Goal: Obtain resource: Obtain resource

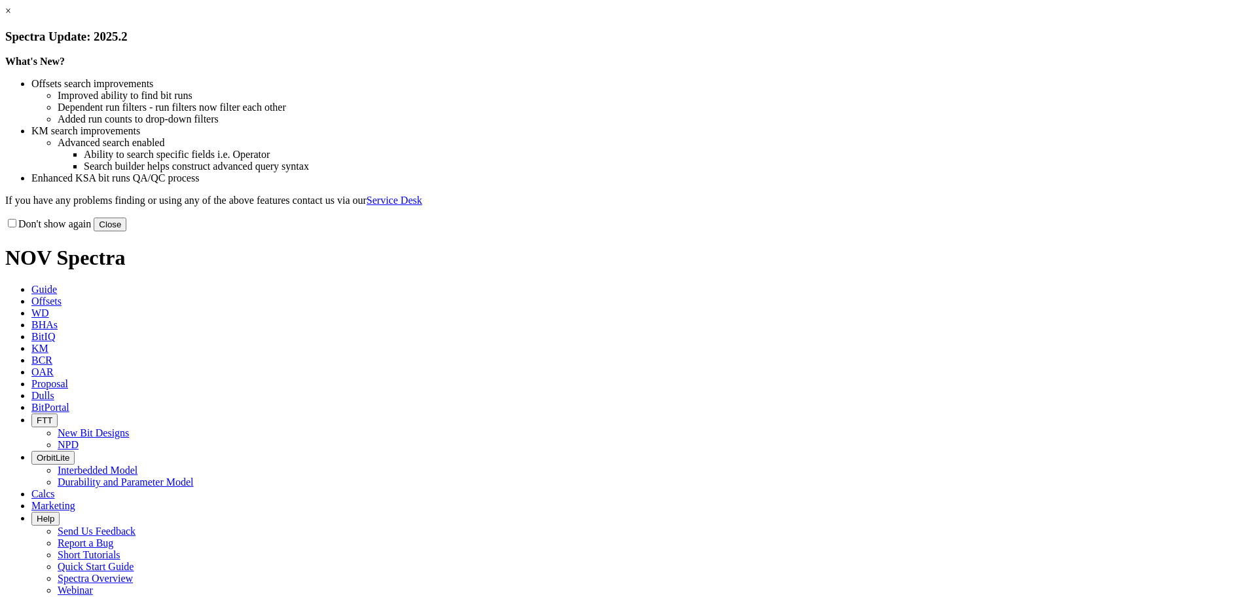
click at [11, 16] on link "×" at bounding box center [8, 10] width 6 height 11
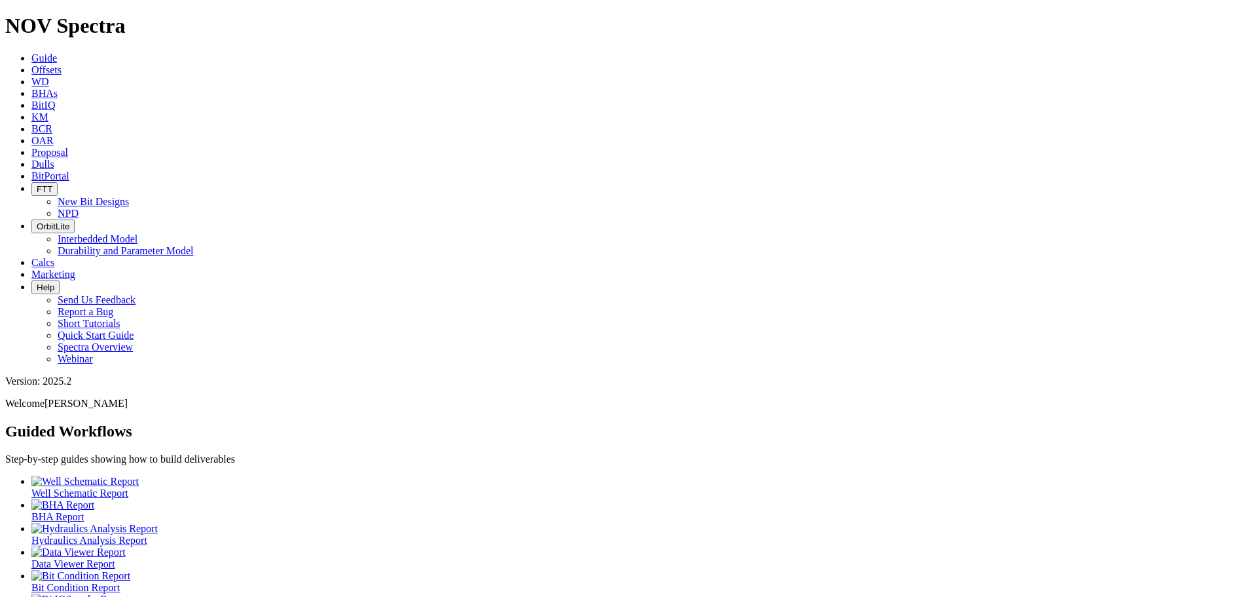
click at [62, 64] on span "Offsets" at bounding box center [46, 69] width 30 height 11
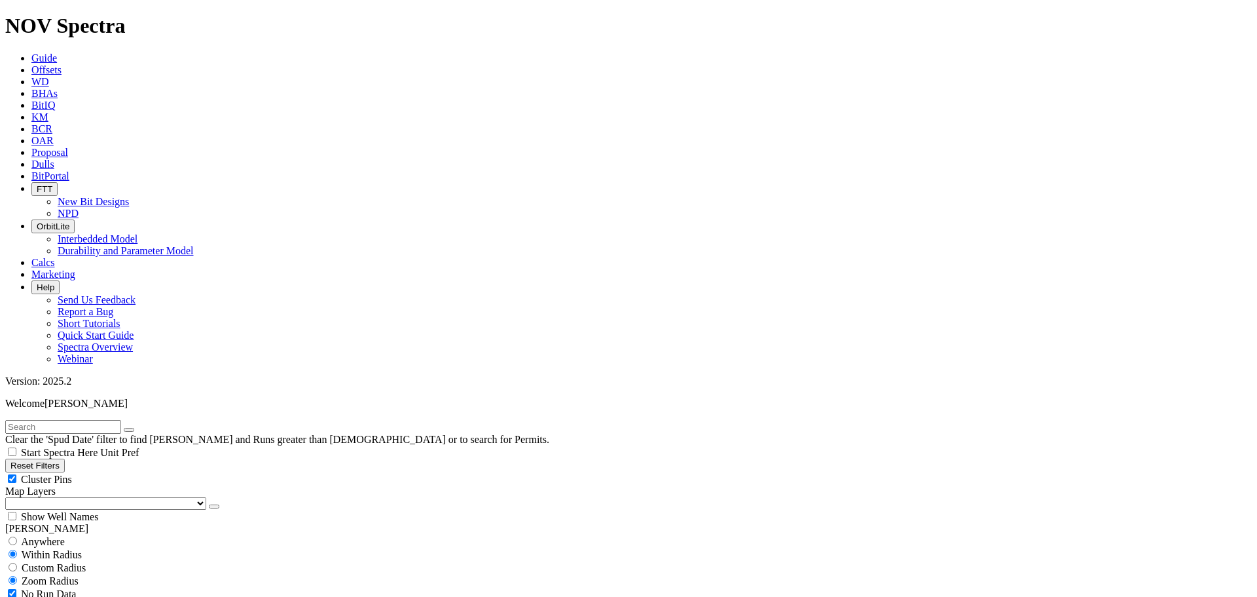
type input "[DATE]"
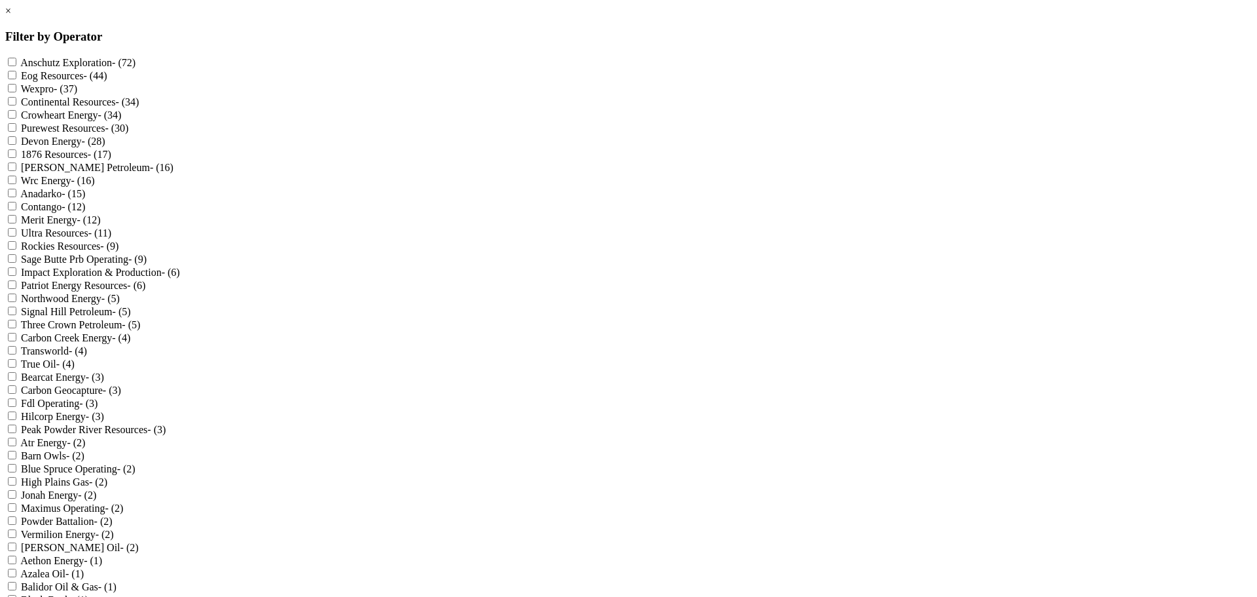
click at [16, 197] on input "Anadarko - (15)" at bounding box center [12, 193] width 9 height 9
checkbox input "true"
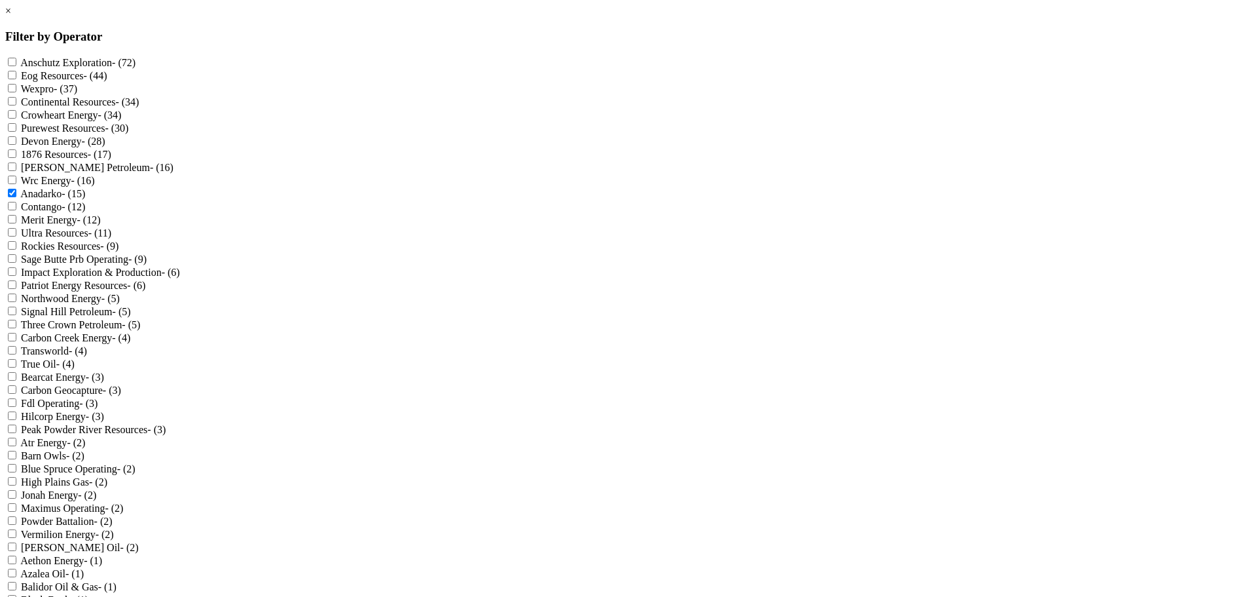
scroll to position [0, 0]
click at [767, 284] on div "× Filter by Operator Anschutz Exploration - (72) Eog Resources - (44) Wexpro - …" at bounding box center [628, 495] width 1247 height 981
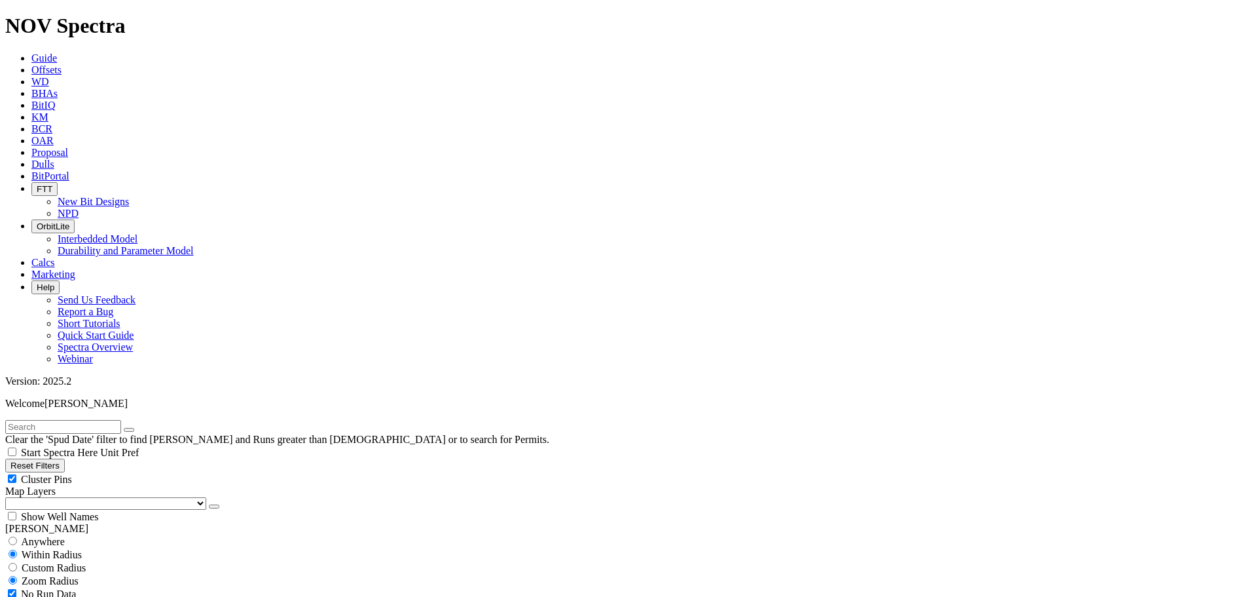
click at [57, 458] on button "Reset Filters" at bounding box center [35, 465] width 60 height 14
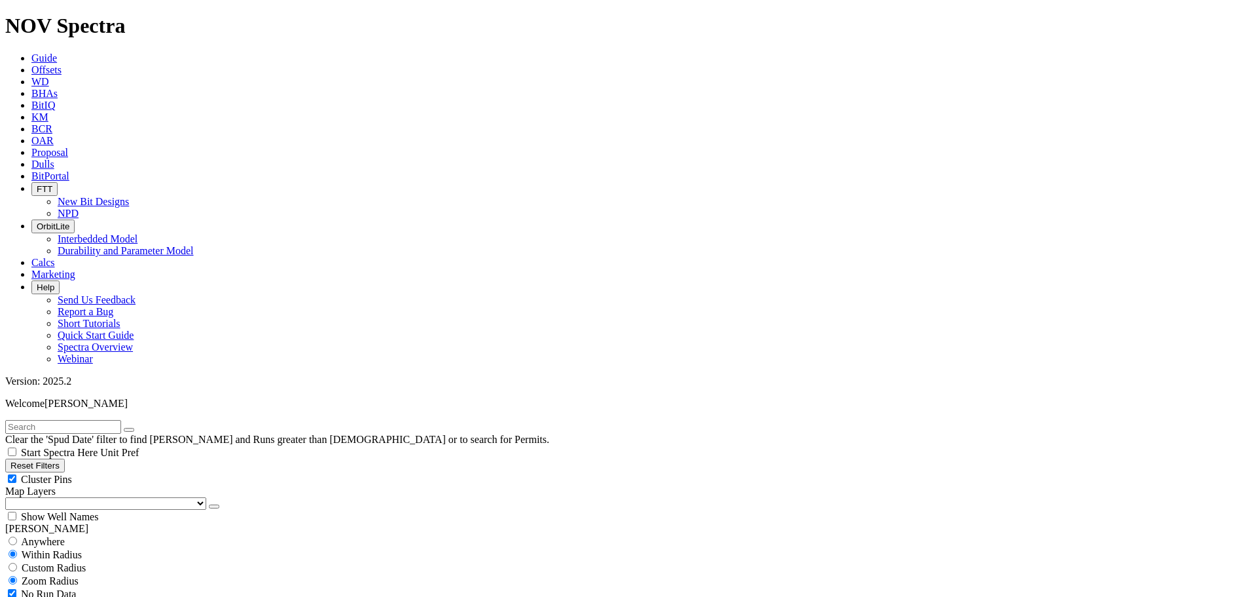
type input "[DATE]"
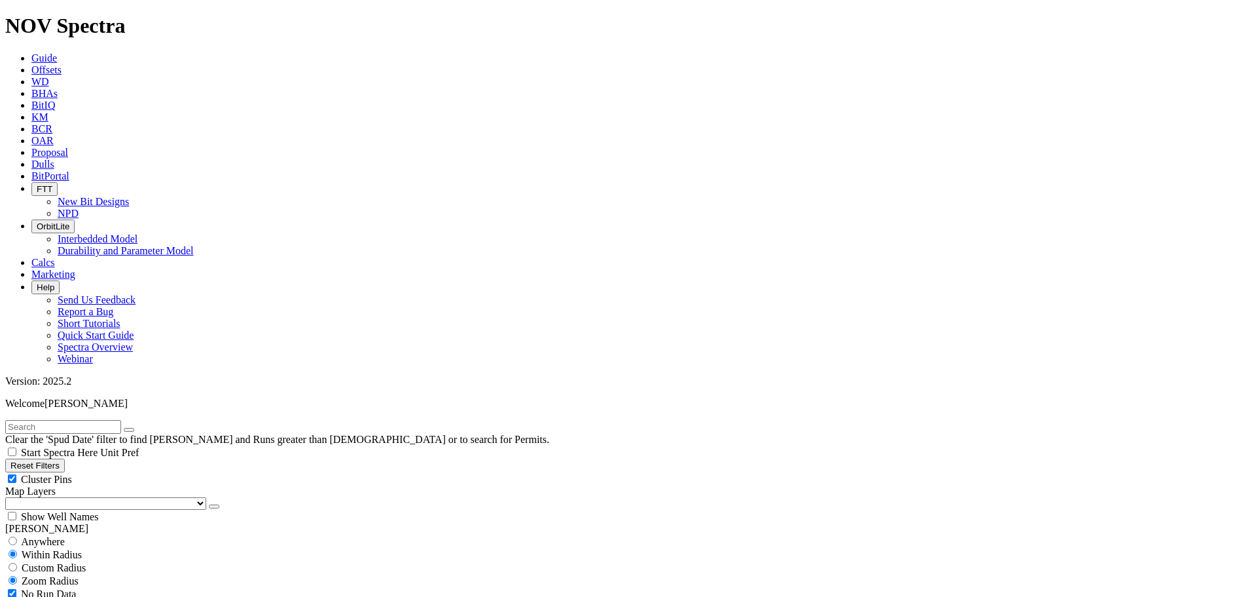
select select
